Goal: Navigation & Orientation: Find specific page/section

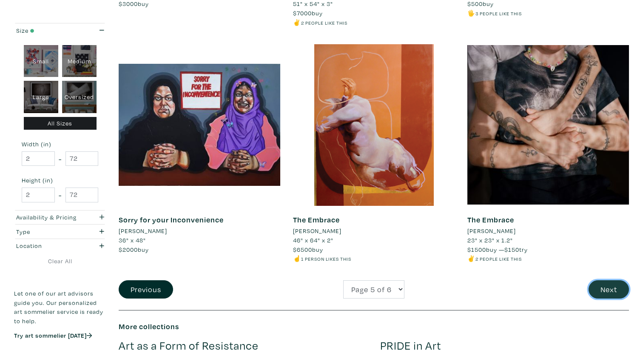
click at [600, 290] on button "Next" at bounding box center [609, 289] width 40 height 18
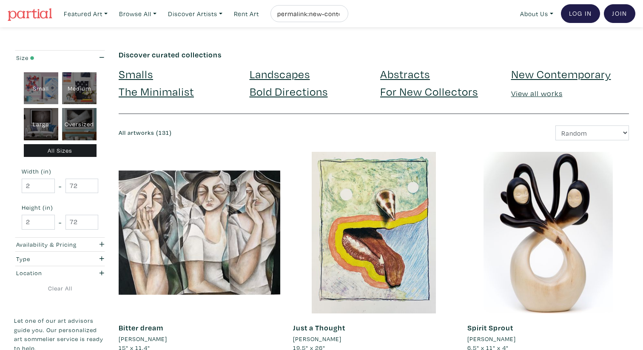
click at [281, 72] on link "Landscapes" at bounding box center [280, 73] width 60 height 15
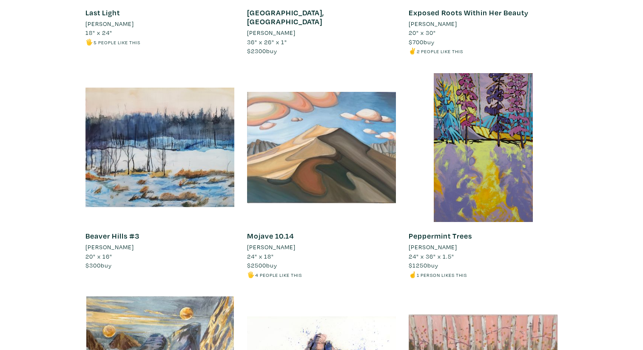
scroll to position [1996, 0]
